Goal: Task Accomplishment & Management: Manage account settings

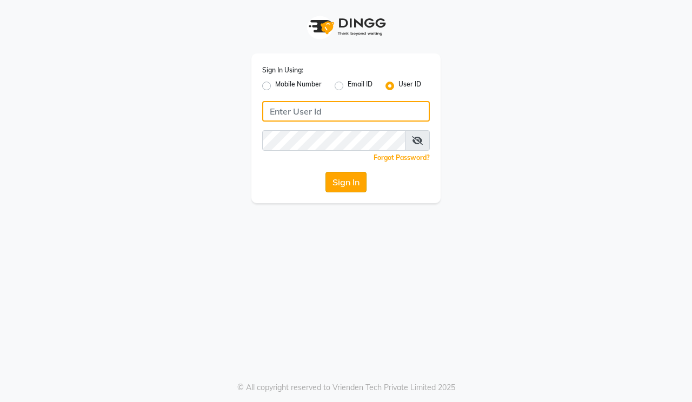
type input "hairmaxsalon"
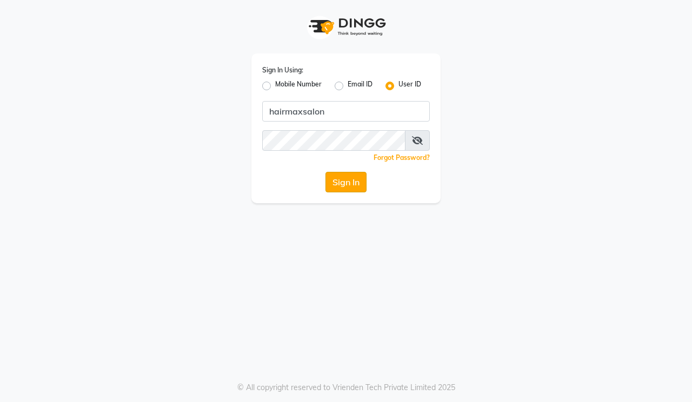
click at [348, 176] on button "Sign In" at bounding box center [345, 182] width 41 height 21
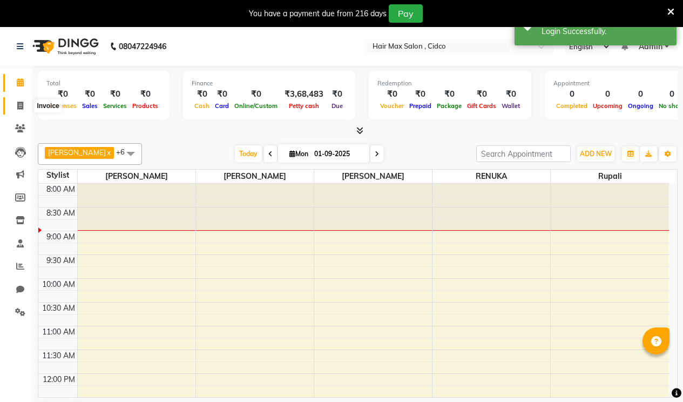
click at [21, 100] on span at bounding box center [20, 106] width 19 height 12
select select "7580"
select select "service"
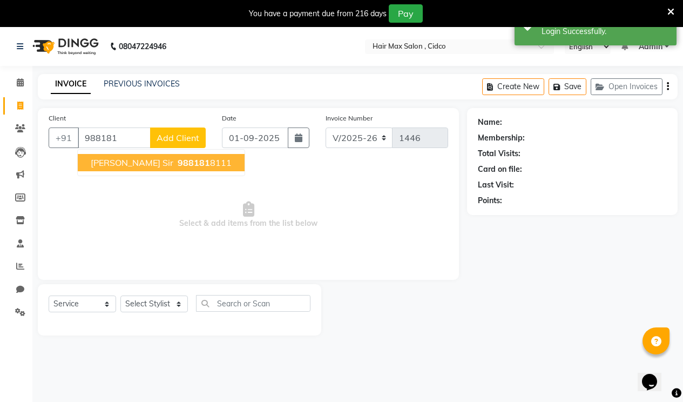
click at [138, 163] on span "[PERSON_NAME] sir" at bounding box center [132, 162] width 83 height 11
type input "9881818111"
select select "1: Object"
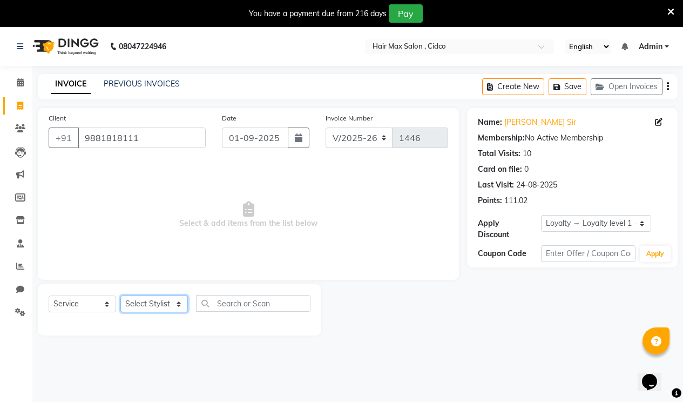
click at [159, 306] on select "Select Stylist [PERSON_NAME] [PERSON_NAME] RENUKA [PERSON_NAME] [PERSON_NAME]" at bounding box center [154, 304] width 68 height 17
select select "69941"
click at [120, 296] on select "Select Stylist [PERSON_NAME] [PERSON_NAME] RENUKA [PERSON_NAME] [PERSON_NAME]" at bounding box center [154, 304] width 68 height 17
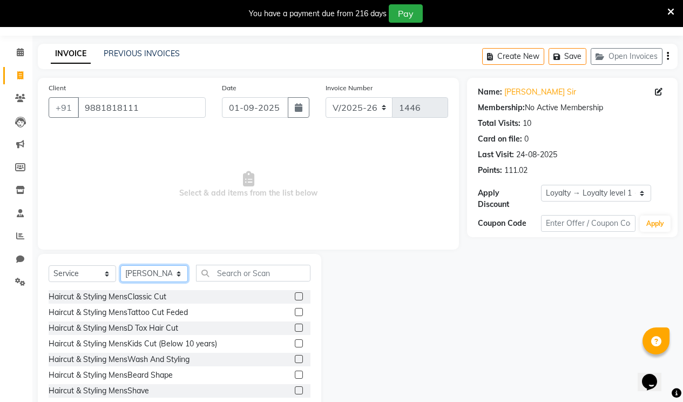
scroll to position [58, 0]
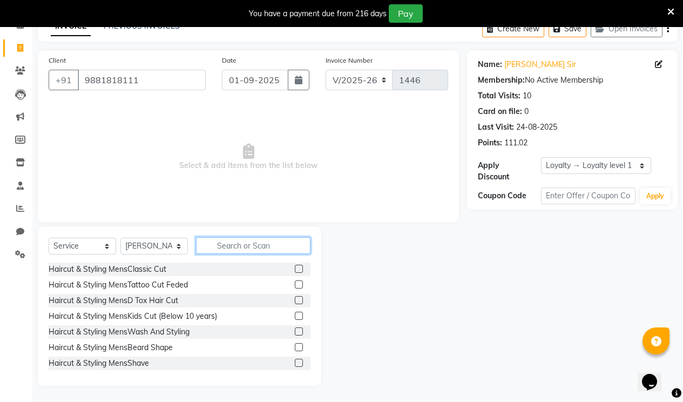
click at [287, 247] on input "text" at bounding box center [253, 245] width 115 height 17
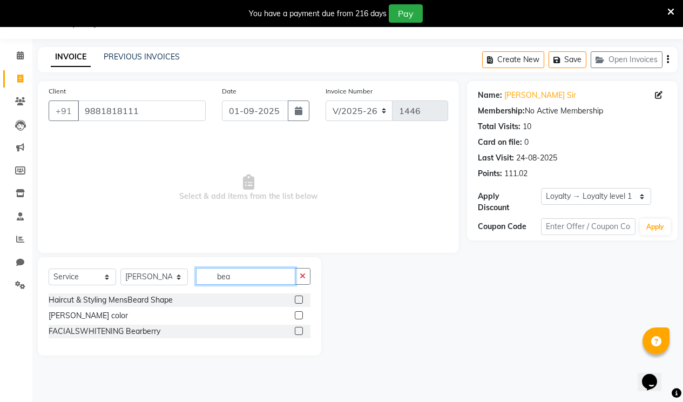
scroll to position [27, 0]
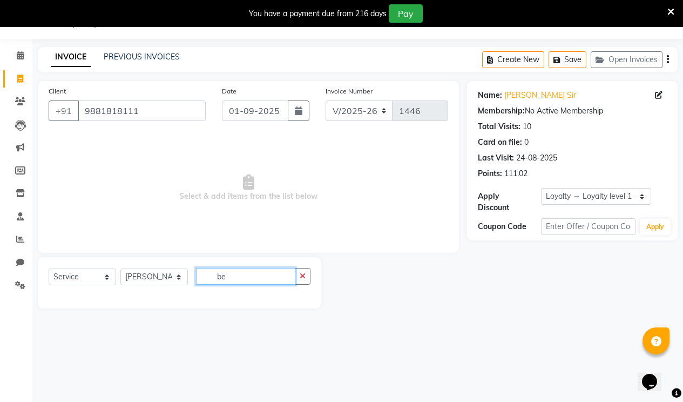
type input "b"
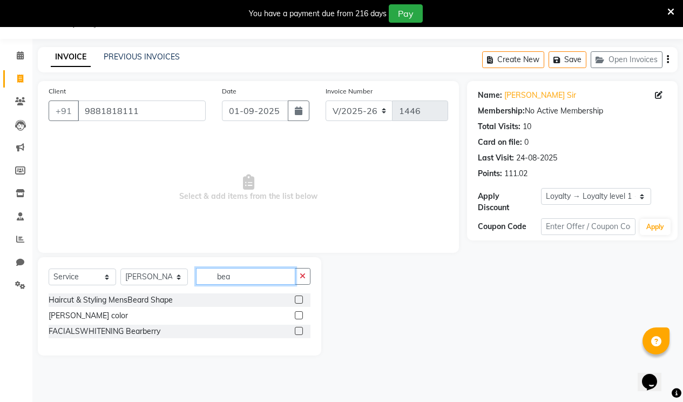
type input "bea"
drag, startPoint x: 299, startPoint y: 315, endPoint x: 324, endPoint y: 309, distance: 26.2
click at [306, 312] on div at bounding box center [303, 316] width 16 height 14
click at [302, 316] on label at bounding box center [299, 315] width 8 height 8
click at [302, 316] on input "checkbox" at bounding box center [298, 315] width 7 height 7
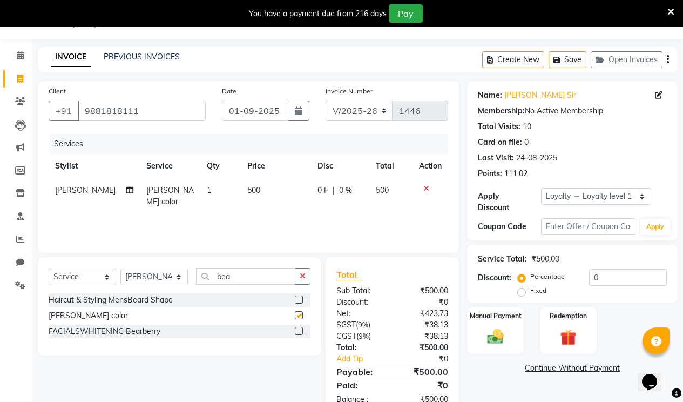
checkbox input "false"
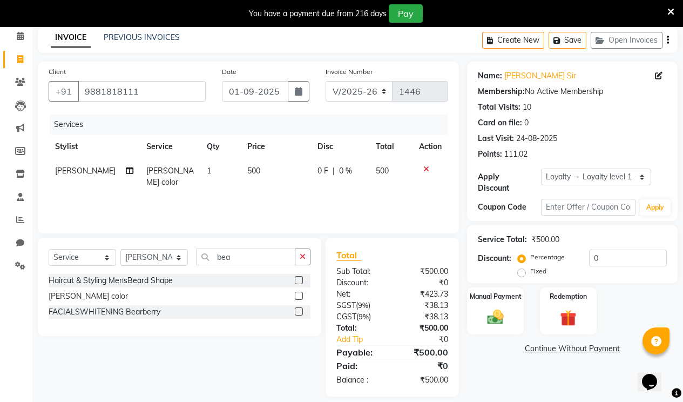
scroll to position [57, 0]
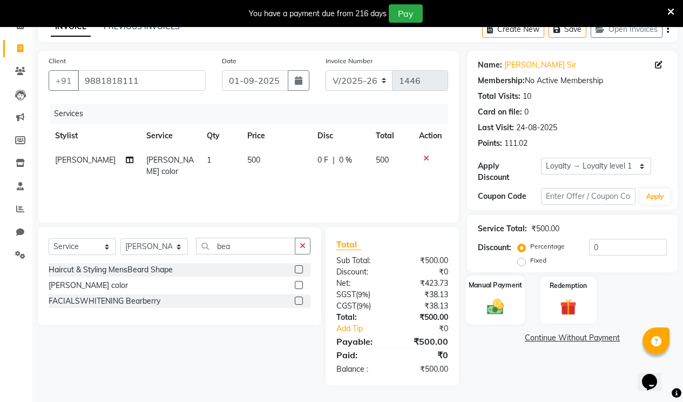
drag, startPoint x: 498, startPoint y: 308, endPoint x: 515, endPoint y: 303, distance: 18.5
click at [501, 306] on div "Manual Payment" at bounding box center [495, 300] width 59 height 49
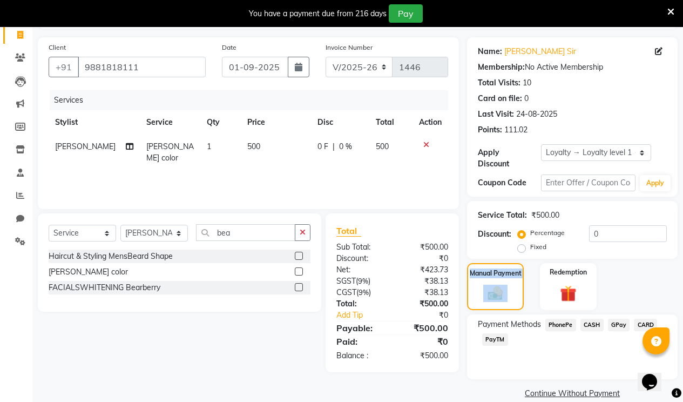
scroll to position [78, 0]
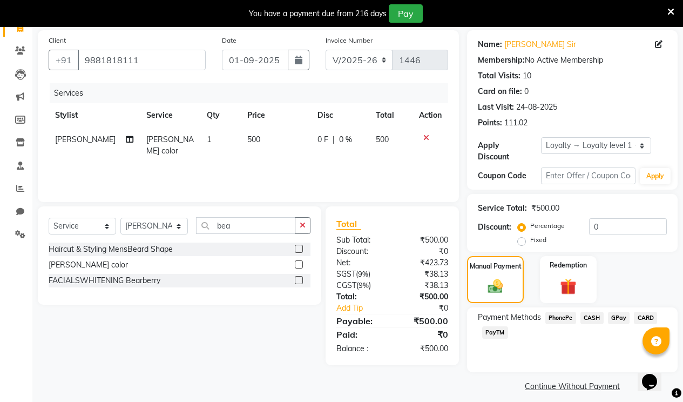
click at [567, 312] on span "PhonePe" at bounding box center [561, 318] width 31 height 12
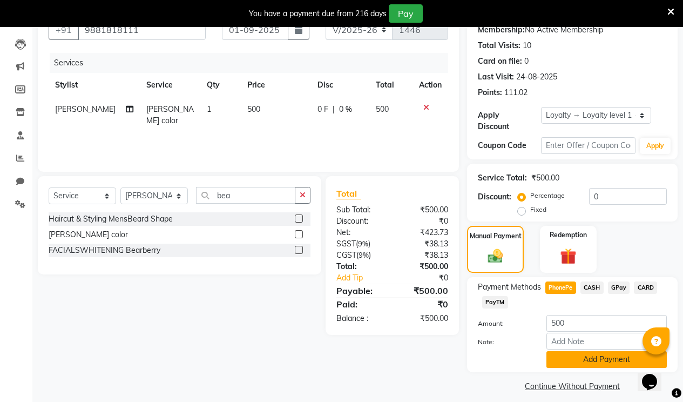
click at [581, 351] on button "Add Payment" at bounding box center [607, 359] width 120 height 17
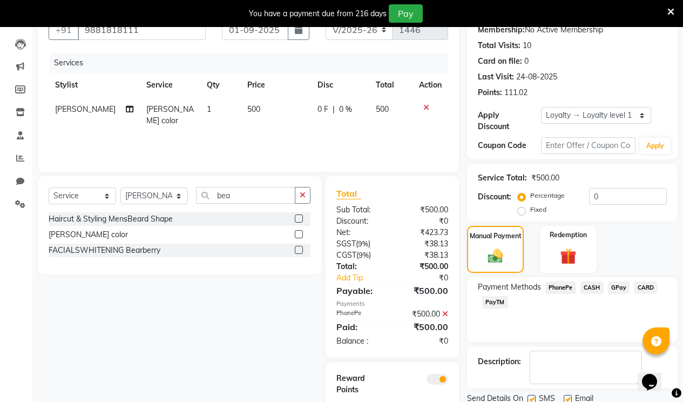
scroll to position [156, 0]
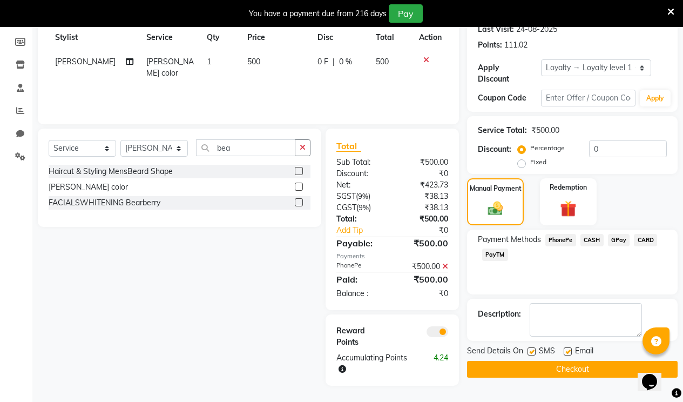
click at [569, 347] on label at bounding box center [568, 351] width 8 height 8
click at [569, 348] on input "checkbox" at bounding box center [567, 351] width 7 height 7
checkbox input "false"
click at [564, 361] on button "Checkout" at bounding box center [572, 369] width 211 height 17
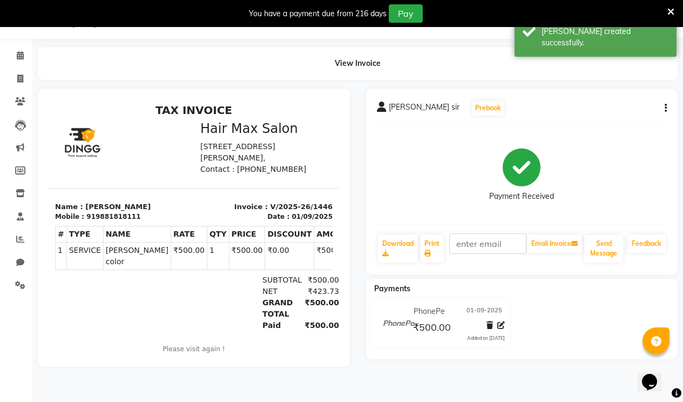
select select "7580"
select select "service"
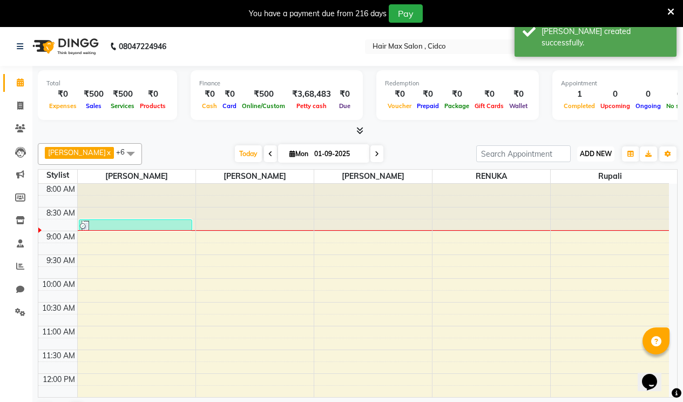
click at [594, 155] on span "ADD NEW" at bounding box center [596, 154] width 32 height 8
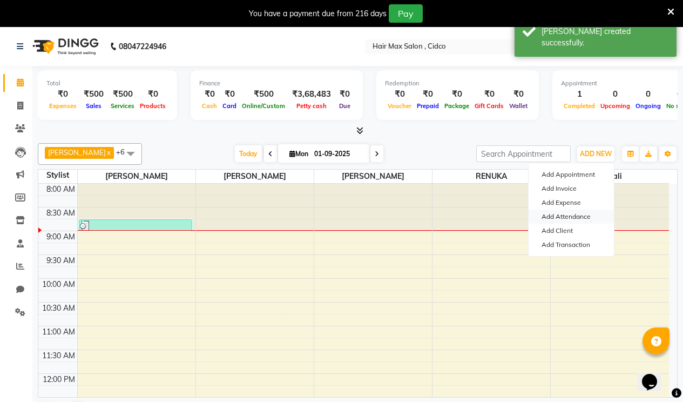
click at [558, 217] on link "Add Attendance" at bounding box center [571, 217] width 85 height 14
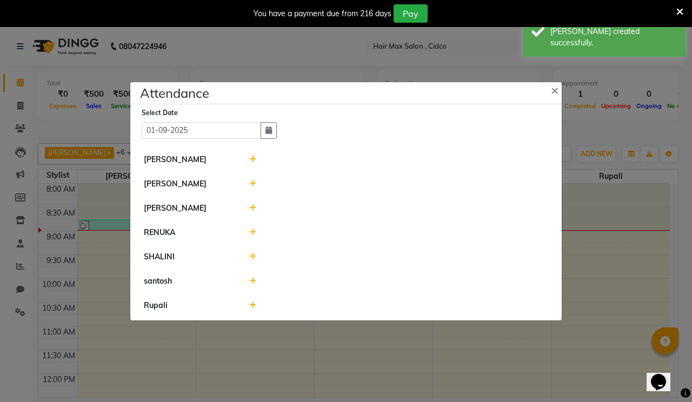
click at [252, 160] on icon at bounding box center [252, 160] width 7 height 8
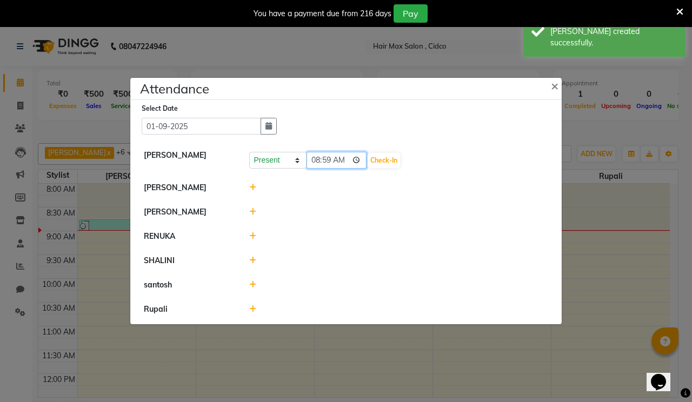
click at [316, 162] on input "08:59" at bounding box center [336, 160] width 61 height 17
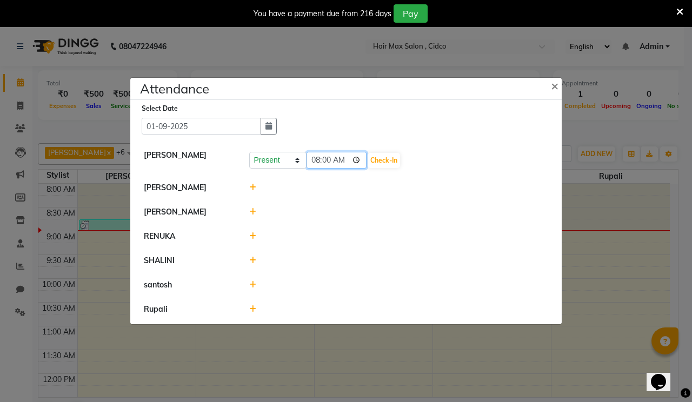
type input "08:04"
click at [376, 158] on button "Check-In" at bounding box center [383, 160] width 32 height 15
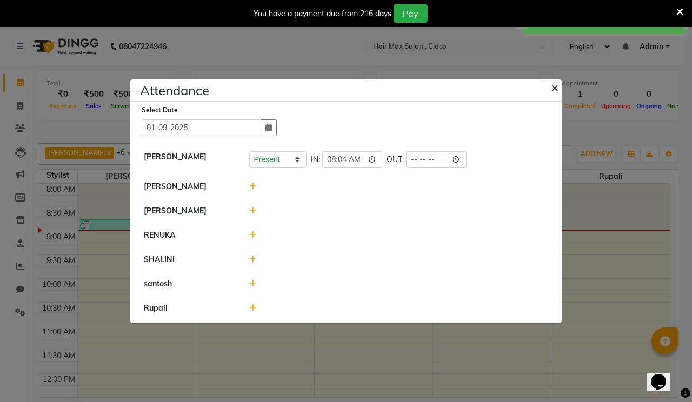
click at [554, 89] on span "×" at bounding box center [555, 87] width 8 height 16
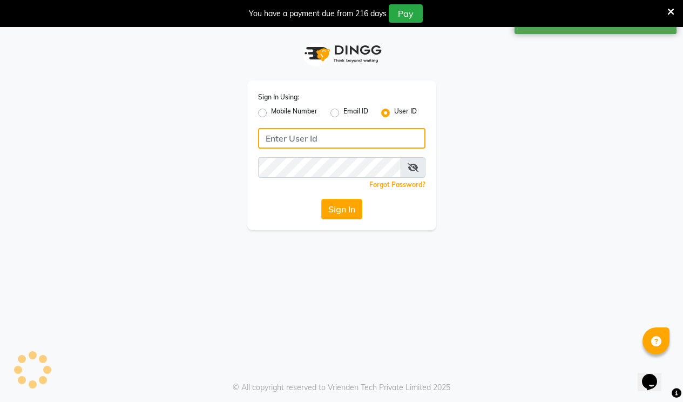
type input "hairmaxsalon"
